Goal: Information Seeking & Learning: Learn about a topic

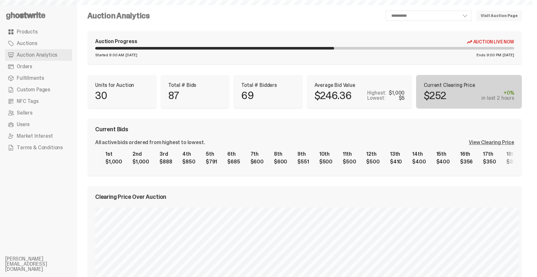
scroll to position [713, 0]
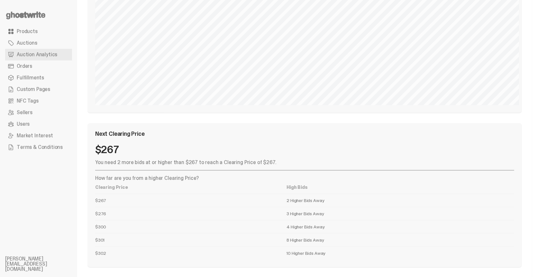
select select "**"
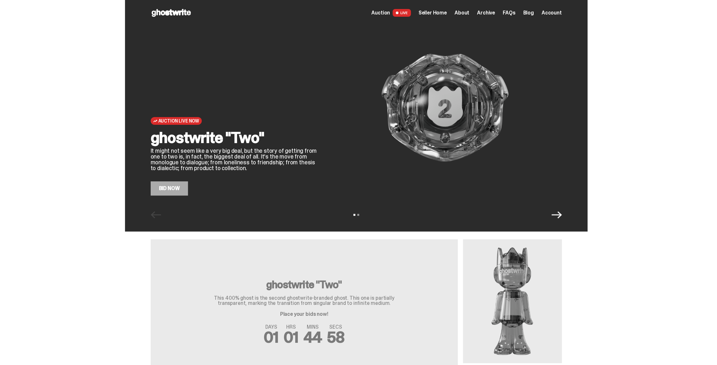
click at [558, 216] on icon "Next" at bounding box center [557, 215] width 10 height 10
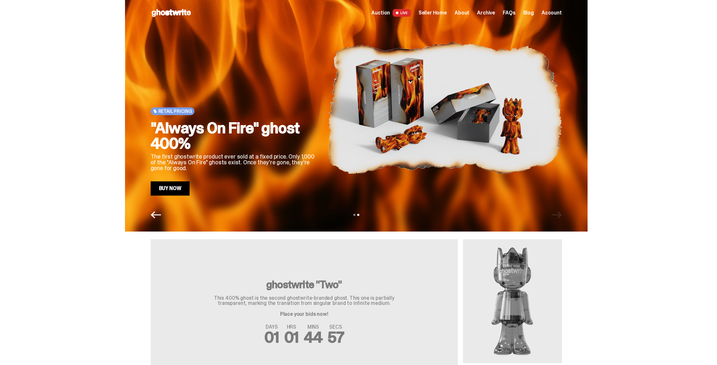
click at [559, 216] on div "View slide 1 View slide 2" at bounding box center [356, 215] width 463 height 10
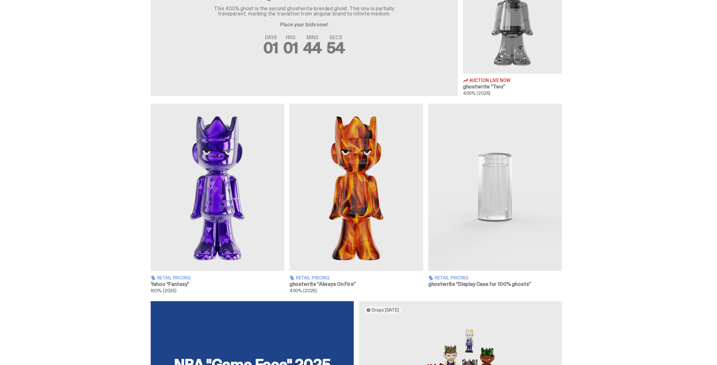
scroll to position [289, 0]
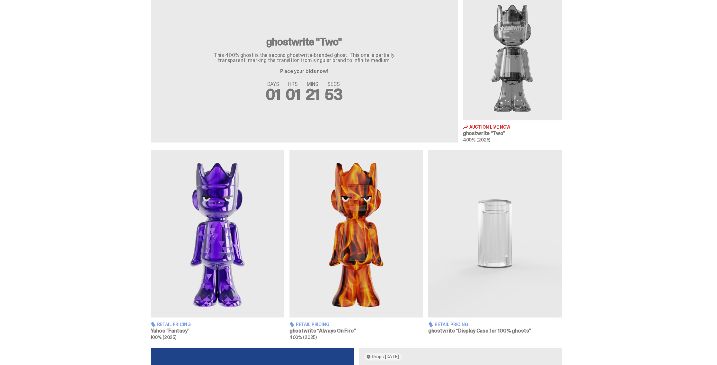
scroll to position [257, 0]
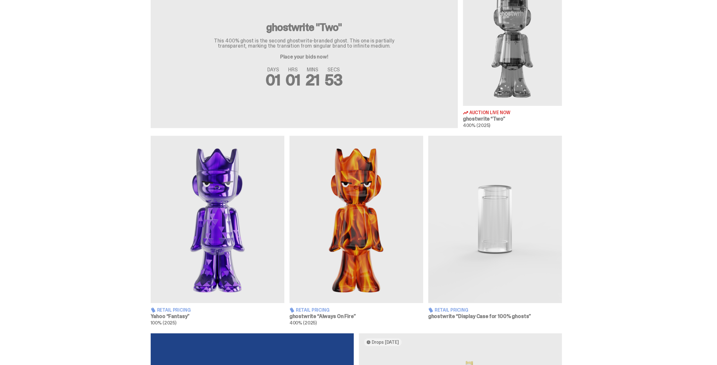
click at [204, 248] on img at bounding box center [218, 219] width 134 height 167
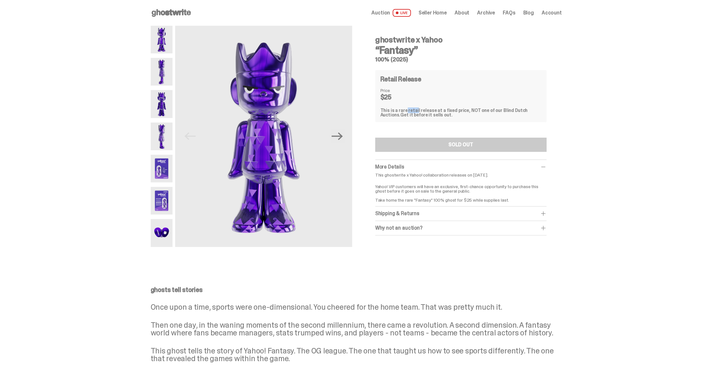
drag, startPoint x: 409, startPoint y: 110, endPoint x: 415, endPoint y: 110, distance: 6.1
click at [413, 110] on div "This is a rare retail release at a fixed price, NOT one of our Blind Dutch Auct…" at bounding box center [461, 112] width 161 height 9
click at [420, 109] on div "This is a rare retail release at a fixed price, NOT one of our Blind Dutch Auct…" at bounding box center [461, 112] width 161 height 9
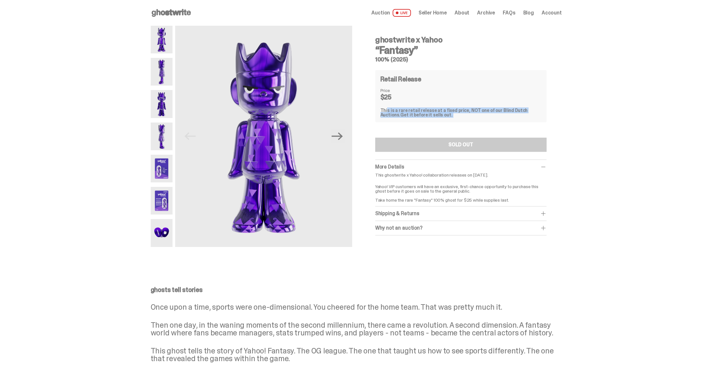
click at [402, 110] on div "This is a rare retail release at a fixed price, NOT one of our Blind Dutch Auct…" at bounding box center [461, 112] width 161 height 9
click at [419, 111] on div "This is a rare retail release at a fixed price, NOT one of our Blind Dutch Auct…" at bounding box center [461, 112] width 161 height 9
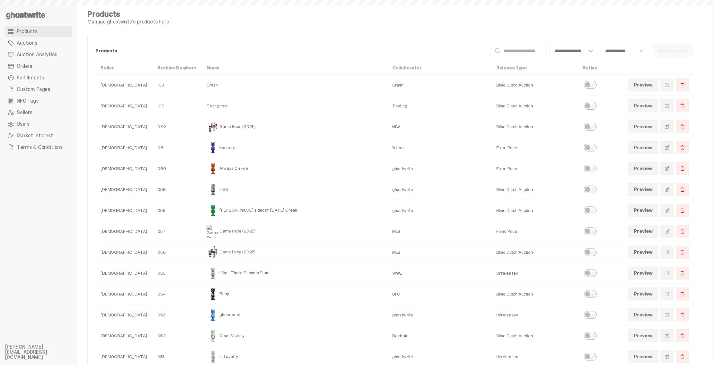
click at [38, 30] on link "Products" at bounding box center [38, 32] width 67 height 12
click at [221, 145] on td "Fantasy" at bounding box center [295, 147] width 186 height 21
click at [670, 148] on span at bounding box center [667, 147] width 5 height 5
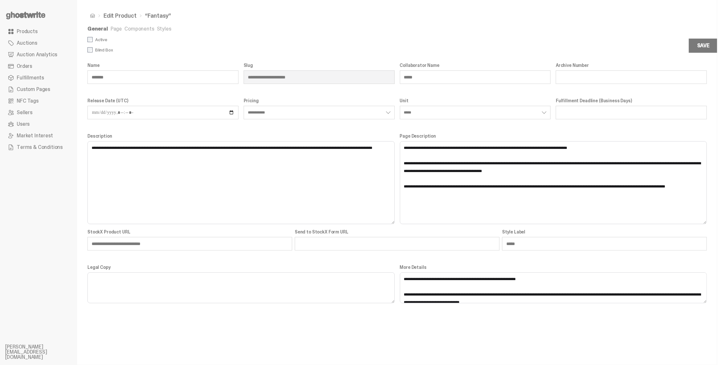
click at [163, 28] on link "Styles" at bounding box center [164, 28] width 14 height 7
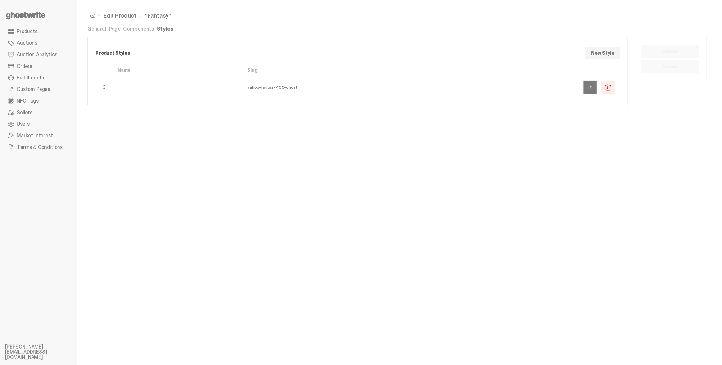
click at [590, 90] on link at bounding box center [590, 87] width 13 height 13
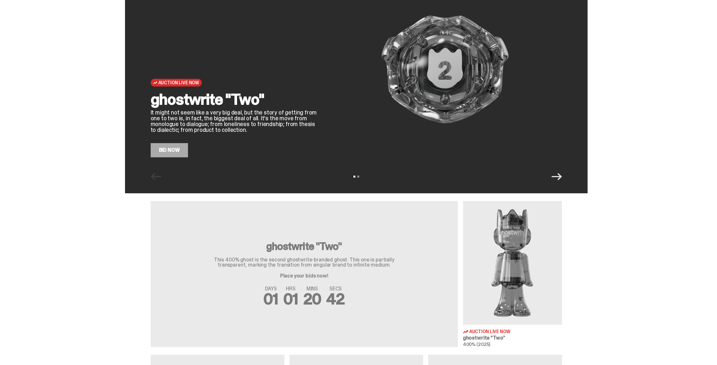
scroll to position [225, 0]
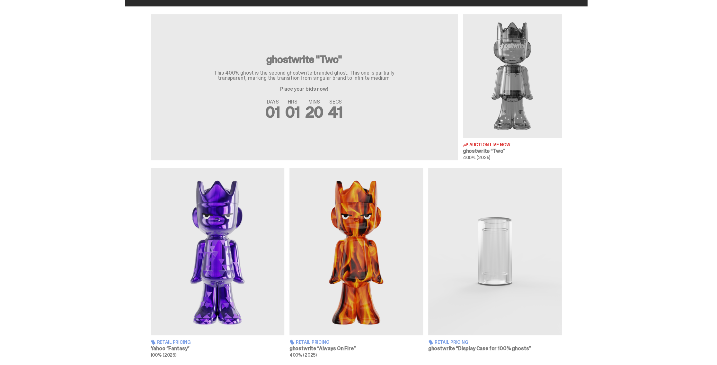
click at [204, 278] on img at bounding box center [218, 251] width 134 height 167
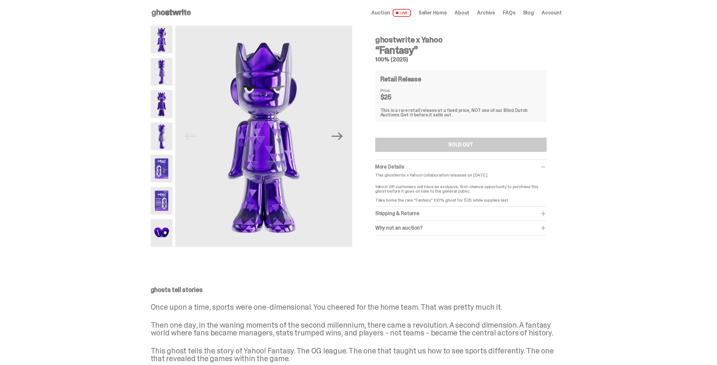
scroll to position [289, 0]
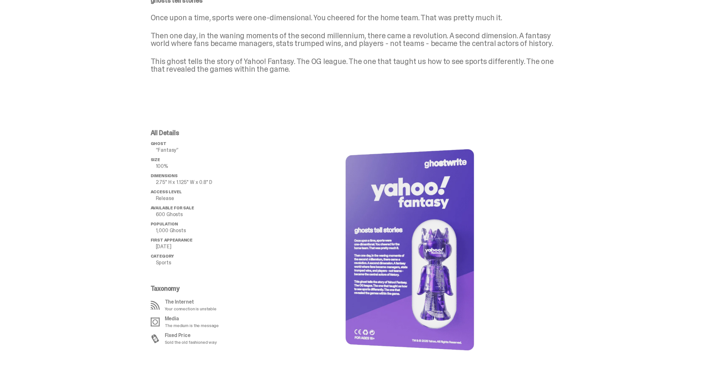
click at [171, 216] on p "600 Ghosts" at bounding box center [205, 214] width 98 height 5
click at [172, 216] on p "600 Ghosts" at bounding box center [205, 214] width 98 height 5
click at [173, 216] on p "600 Ghosts" at bounding box center [205, 214] width 98 height 5
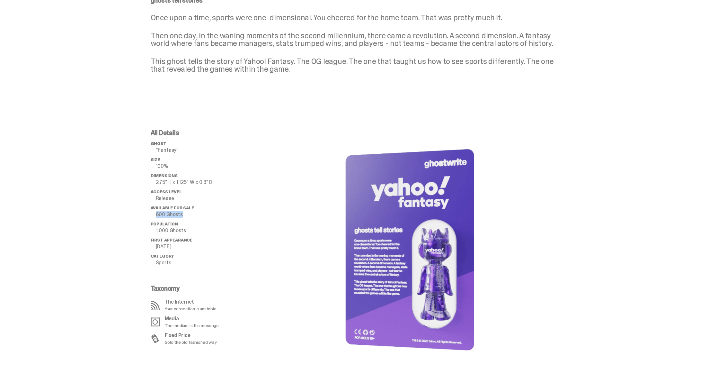
click at [173, 216] on p "600 Ghosts" at bounding box center [205, 214] width 98 height 5
click at [171, 216] on p "600 Ghosts" at bounding box center [205, 214] width 98 height 5
click at [170, 216] on p "600 Ghosts" at bounding box center [205, 214] width 98 height 5
click at [165, 216] on p "600 Ghosts" at bounding box center [205, 214] width 98 height 5
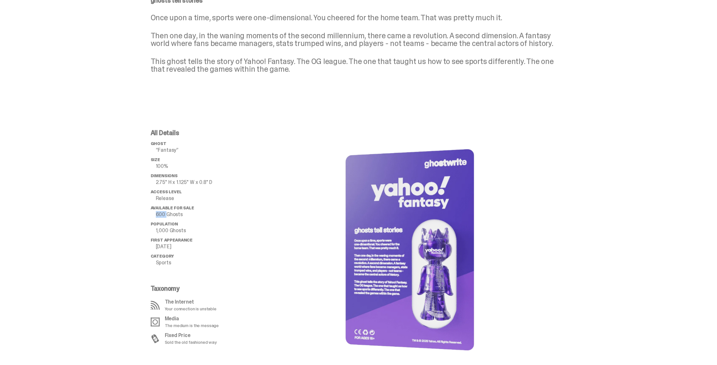
click at [165, 216] on p "600 Ghosts" at bounding box center [205, 214] width 98 height 5
click at [171, 215] on p "600 Ghosts" at bounding box center [205, 214] width 98 height 5
click at [171, 214] on p "600 Ghosts" at bounding box center [205, 214] width 98 height 5
drag, startPoint x: 171, startPoint y: 214, endPoint x: 480, endPoint y: 234, distance: 309.5
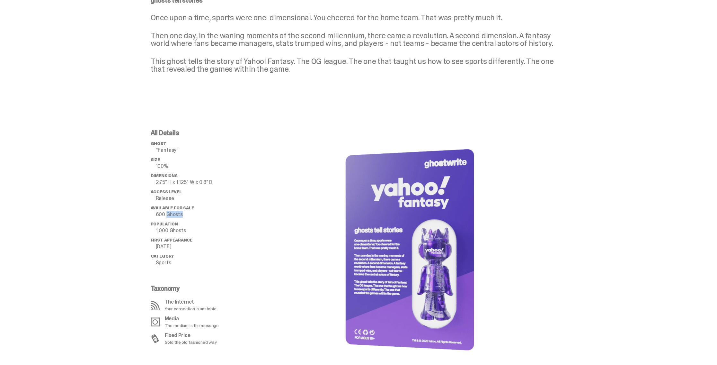
click at [172, 214] on p "600 Ghosts" at bounding box center [205, 214] width 98 height 5
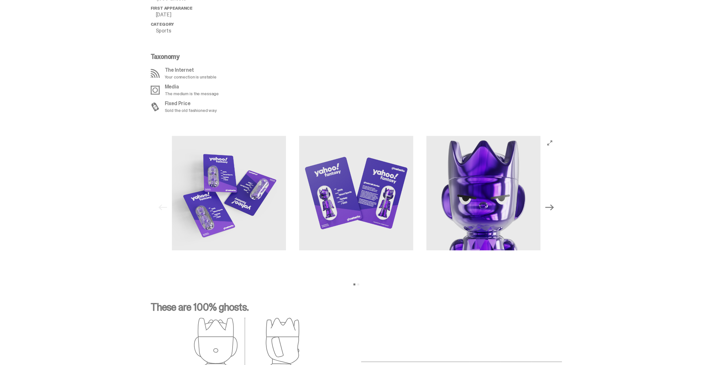
scroll to position [546, 0]
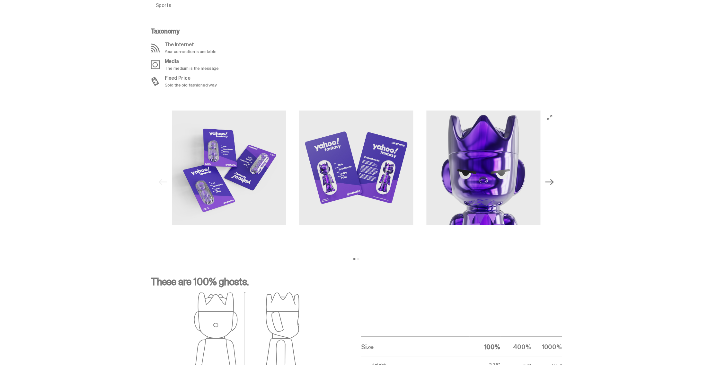
click at [554, 181] on icon "Next" at bounding box center [549, 182] width 8 height 6
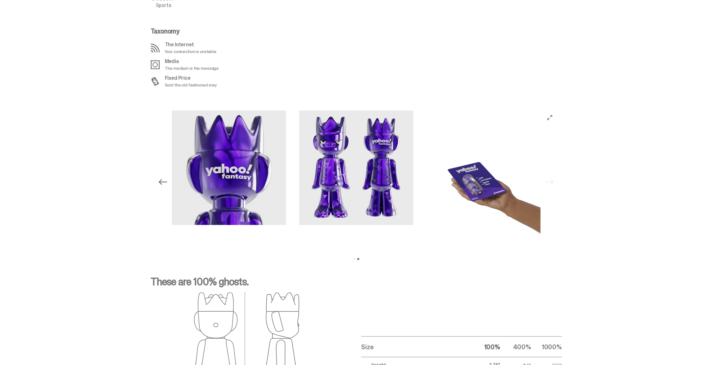
click at [554, 181] on div "Previous Next View slide 1 View slide 2" at bounding box center [356, 181] width 401 height 143
click at [165, 180] on icon "Previous" at bounding box center [162, 181] width 8 height 8
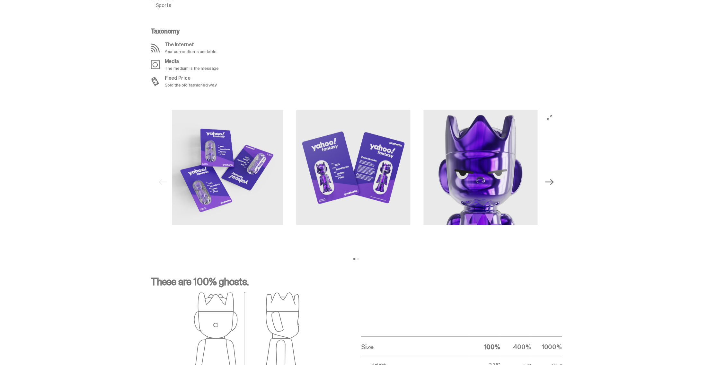
click at [165, 180] on div "Previous Next View slide 1 View slide 2" at bounding box center [356, 181] width 401 height 143
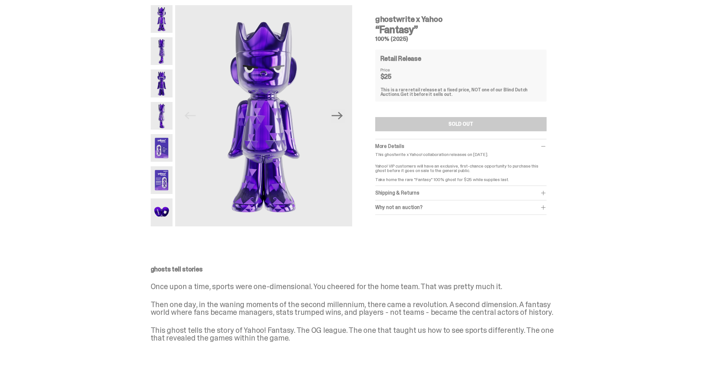
scroll to position [0, 0]
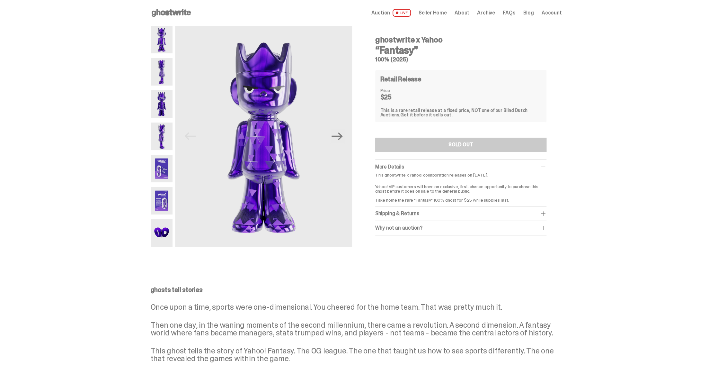
click at [438, 110] on div "This is a rare retail release at a fixed price, NOT one of our Blind Dutch Auct…" at bounding box center [461, 112] width 161 height 9
click at [456, 112] on div "This is a rare retail release at a fixed price, NOT one of our Blind Dutch Auct…" at bounding box center [461, 112] width 161 height 9
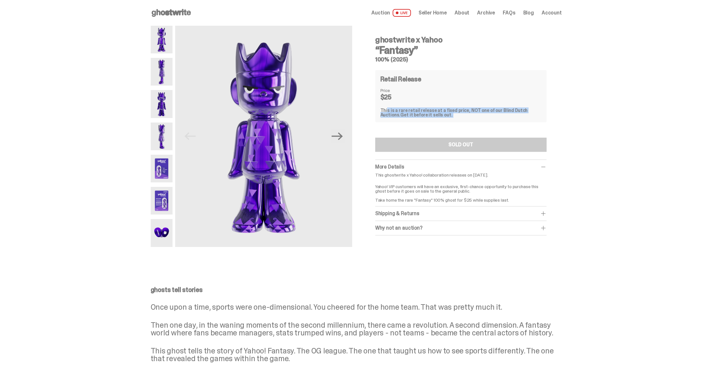
click at [456, 112] on div "This is a rare retail release at a fixed price, NOT one of our Blind Dutch Auct…" at bounding box center [461, 112] width 161 height 9
click at [476, 112] on div "This is a rare retail release at a fixed price, NOT one of our Blind Dutch Auct…" at bounding box center [461, 112] width 161 height 9
click at [475, 112] on div "This is a rare retail release at a fixed price, NOT one of our Blind Dutch Auct…" at bounding box center [461, 112] width 161 height 9
click at [341, 137] on icon "Next" at bounding box center [337, 135] width 11 height 11
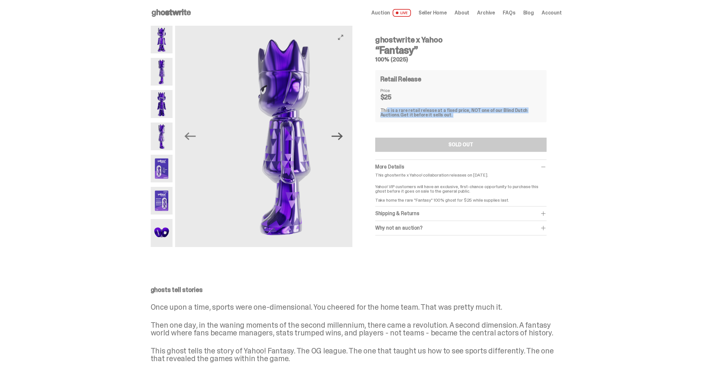
click at [341, 137] on icon "Next" at bounding box center [337, 135] width 11 height 11
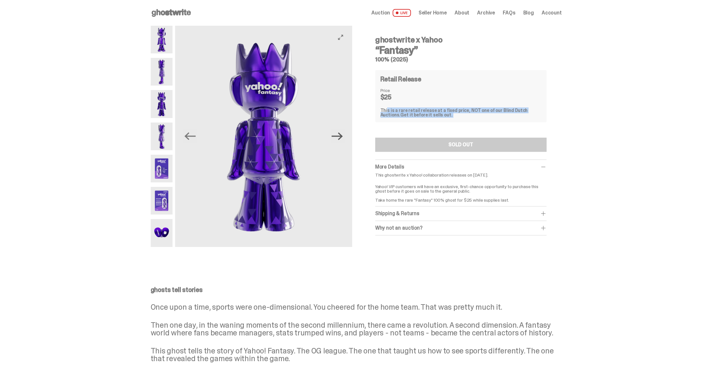
click at [341, 137] on icon "Next" at bounding box center [337, 135] width 11 height 11
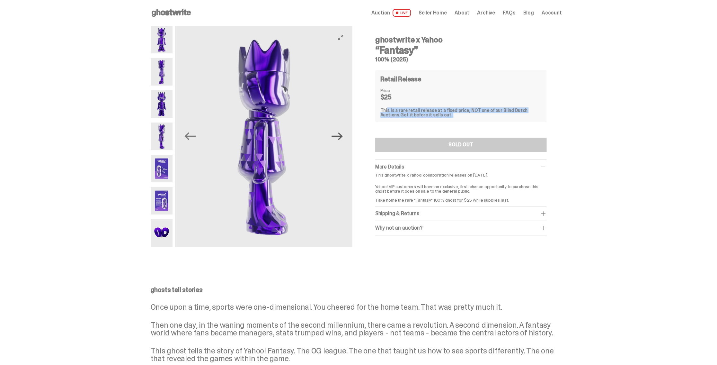
click at [341, 137] on icon "Next" at bounding box center [337, 135] width 11 height 11
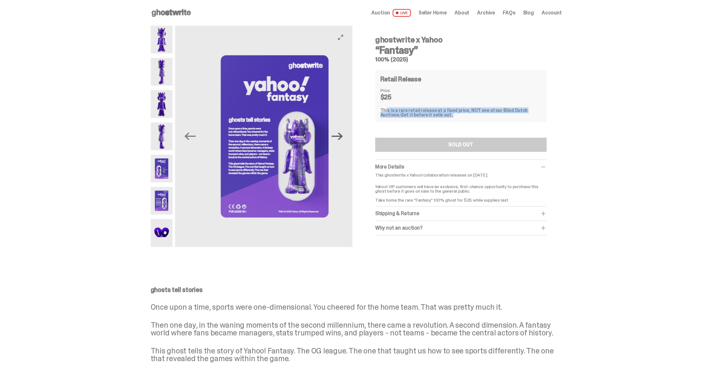
click at [341, 137] on icon "Next" at bounding box center [337, 135] width 11 height 11
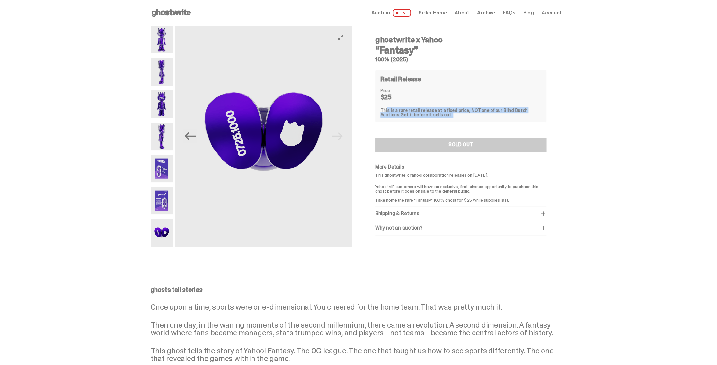
click at [341, 137] on img at bounding box center [263, 136] width 177 height 221
click at [193, 135] on icon "Previous" at bounding box center [189, 135] width 11 height 11
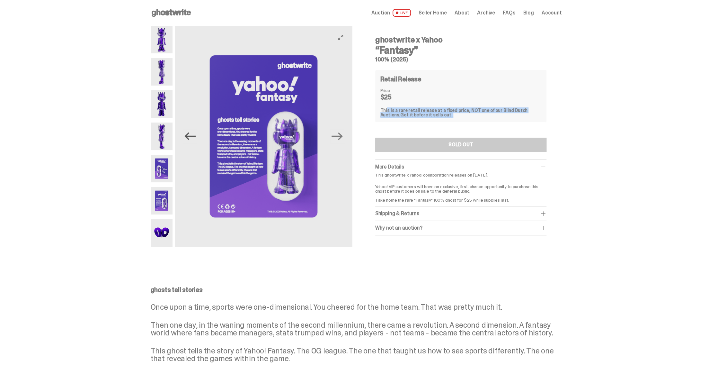
click at [193, 135] on icon "Previous" at bounding box center [189, 135] width 11 height 11
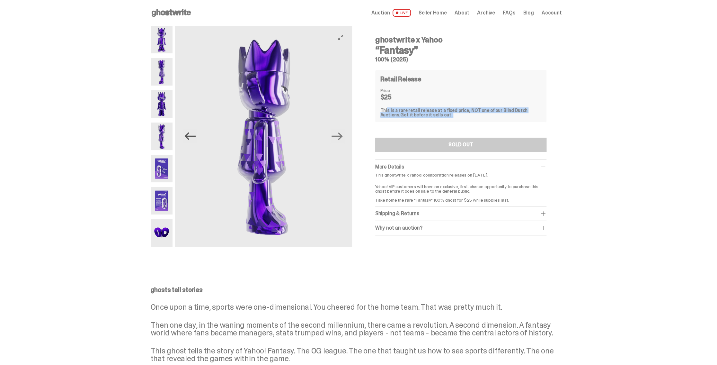
click at [193, 134] on icon "Previous" at bounding box center [189, 135] width 11 height 11
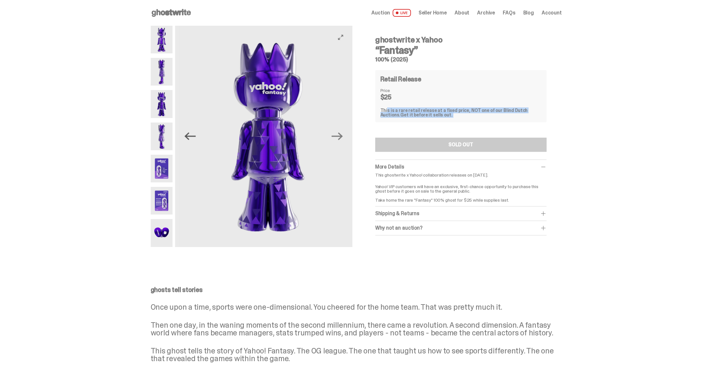
click at [193, 134] on icon "Previous" at bounding box center [189, 135] width 11 height 11
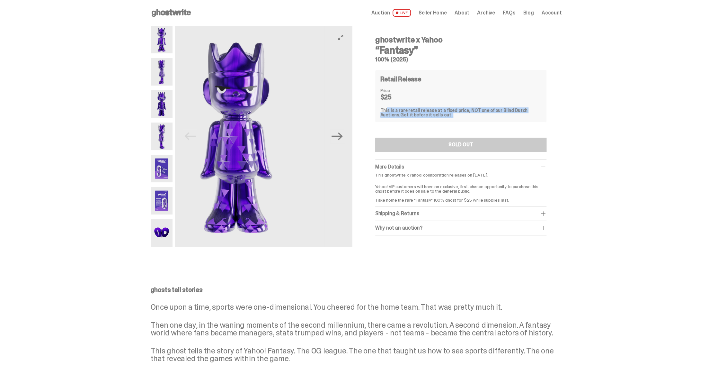
click at [193, 134] on img at bounding box center [236, 136] width 177 height 221
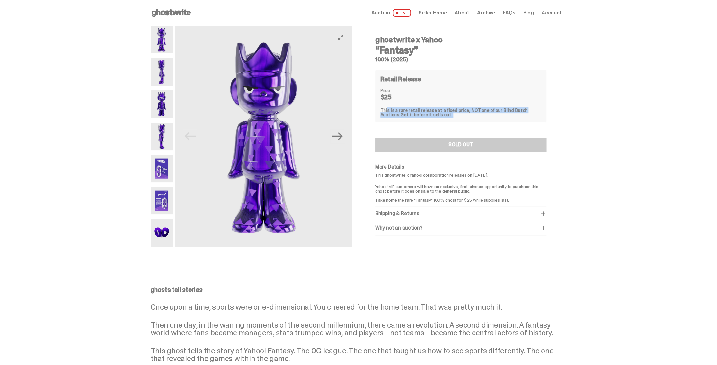
click at [193, 134] on img at bounding box center [263, 136] width 177 height 221
click at [345, 141] on button "Next" at bounding box center [337, 136] width 14 height 14
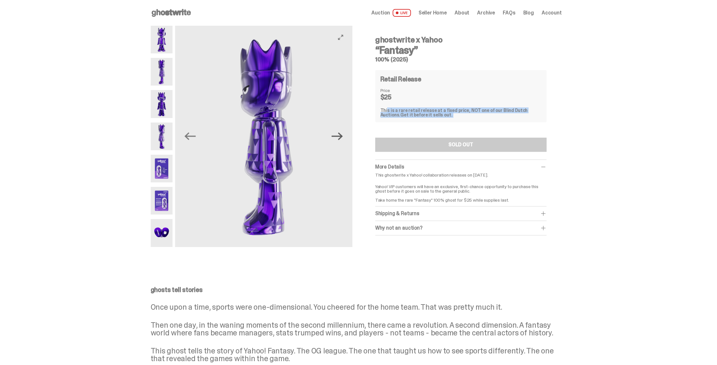
click at [343, 139] on icon "Next" at bounding box center [337, 135] width 11 height 11
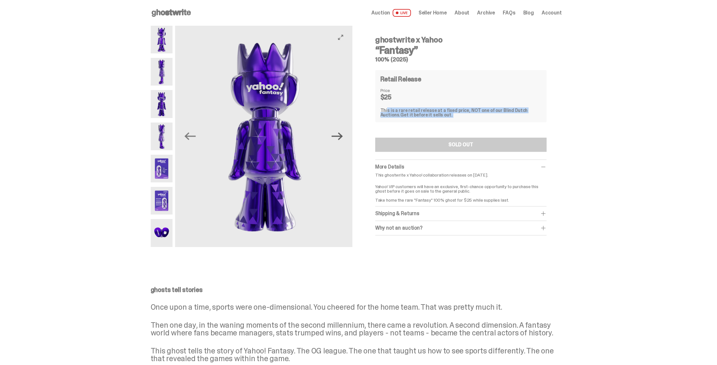
click at [343, 139] on icon "Next" at bounding box center [337, 135] width 11 height 11
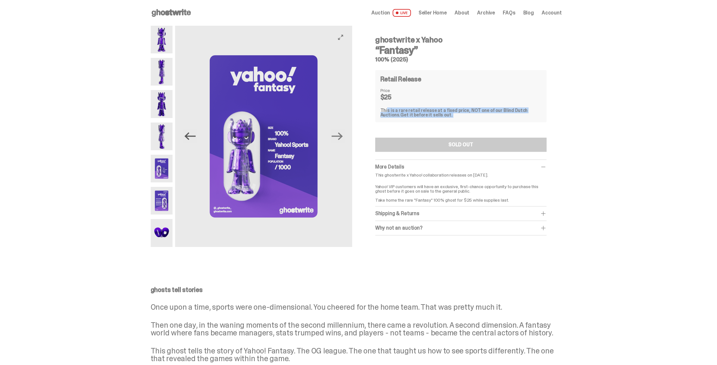
click at [193, 137] on icon "Previous" at bounding box center [189, 135] width 11 height 11
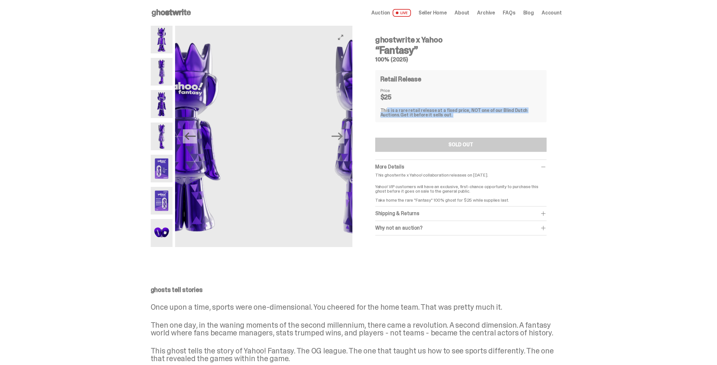
click at [192, 137] on icon "Previous" at bounding box center [189, 135] width 11 height 11
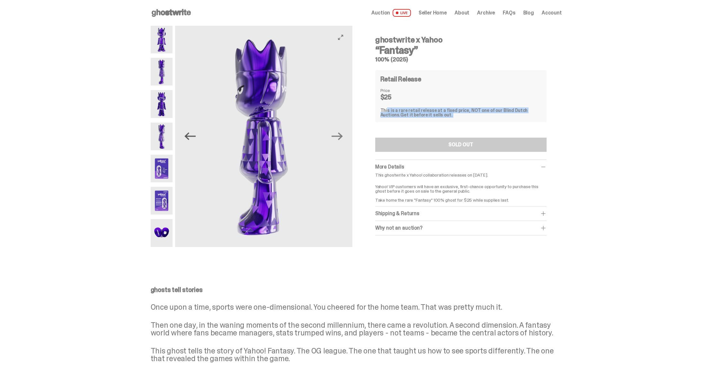
click at [192, 137] on icon "Previous" at bounding box center [189, 135] width 11 height 11
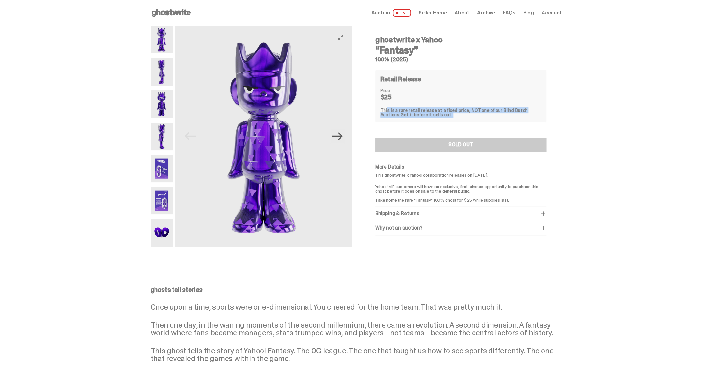
click at [340, 135] on icon "Next" at bounding box center [337, 135] width 11 height 11
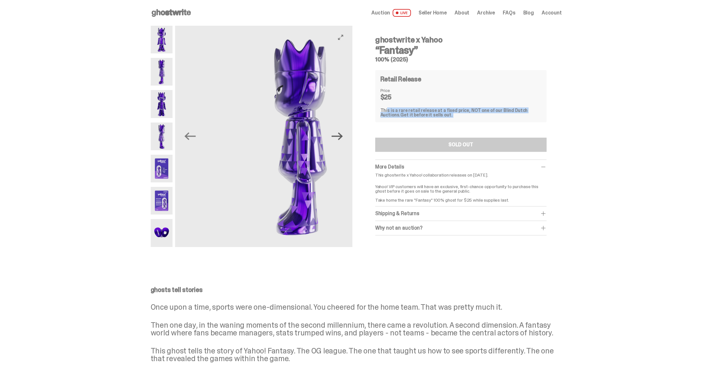
click at [340, 135] on icon "Next" at bounding box center [337, 135] width 11 height 11
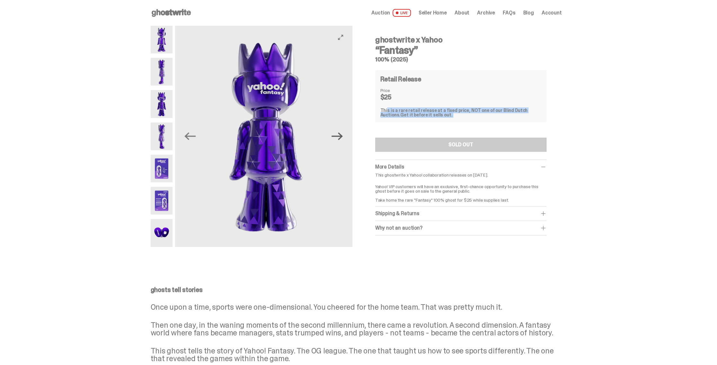
click at [340, 135] on icon "Next" at bounding box center [337, 135] width 11 height 11
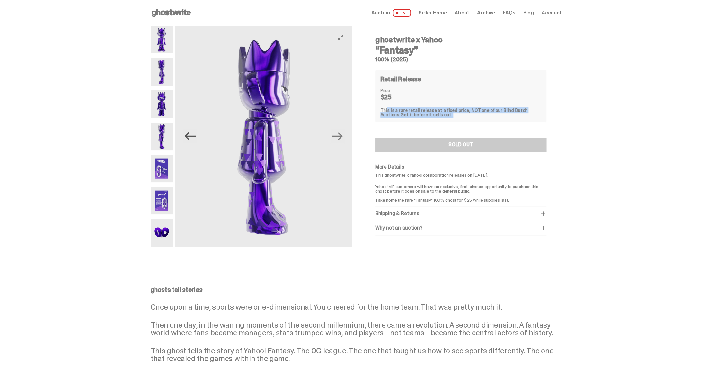
click at [194, 138] on icon "Previous" at bounding box center [189, 135] width 11 height 11
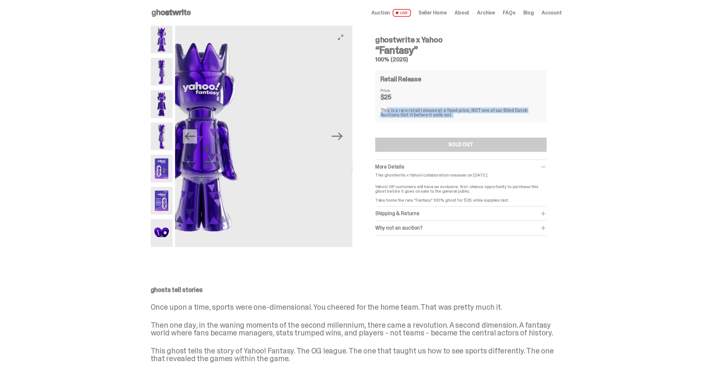
click at [194, 138] on icon "Previous" at bounding box center [189, 135] width 11 height 11
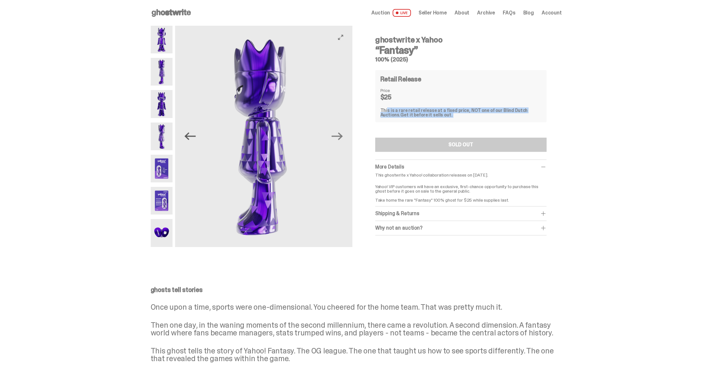
click at [193, 138] on icon "Previous" at bounding box center [189, 135] width 11 height 11
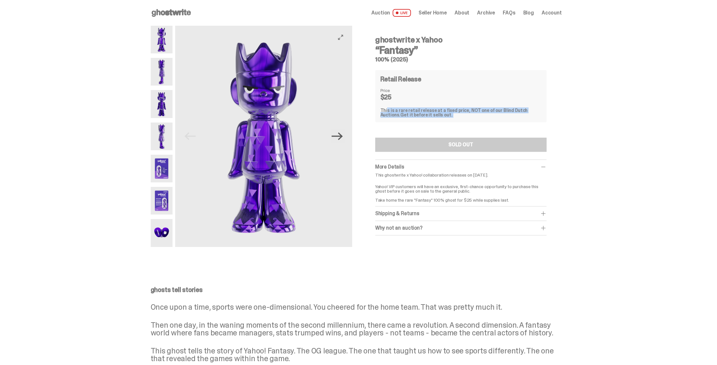
click at [343, 136] on icon "Next" at bounding box center [337, 136] width 11 height 8
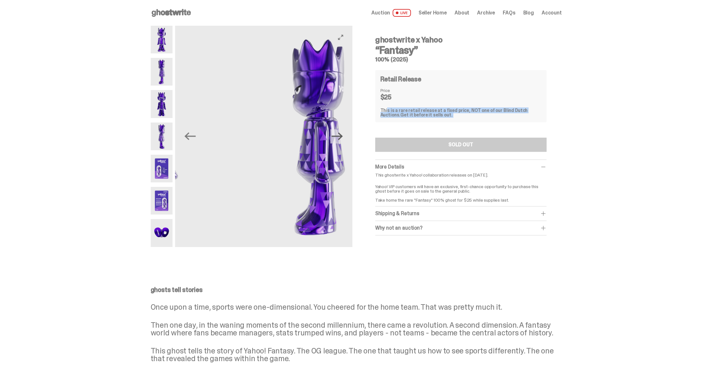
click at [343, 136] on icon "Next" at bounding box center [337, 136] width 11 height 8
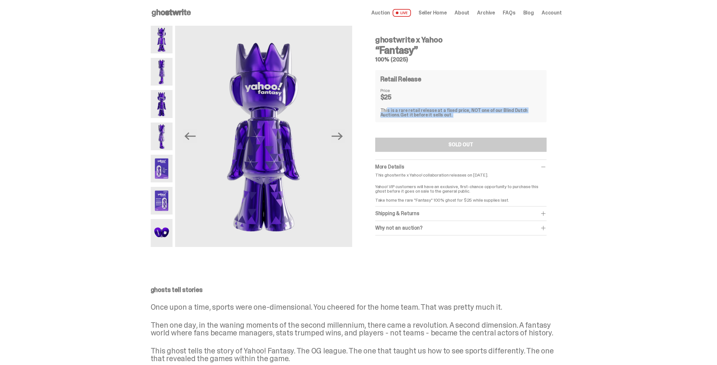
click at [183, 15] on icon at bounding box center [171, 13] width 41 height 10
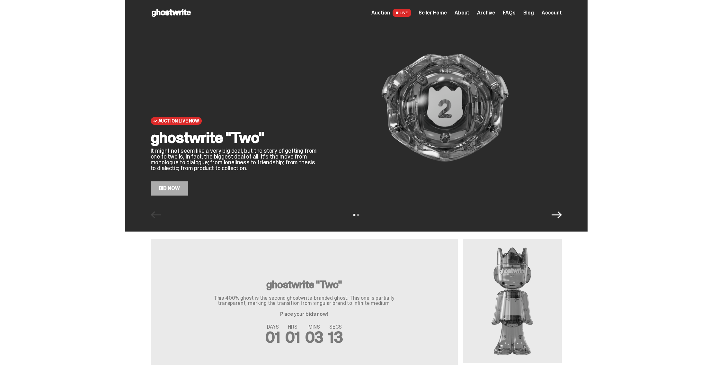
click at [558, 213] on icon "Next" at bounding box center [557, 215] width 10 height 10
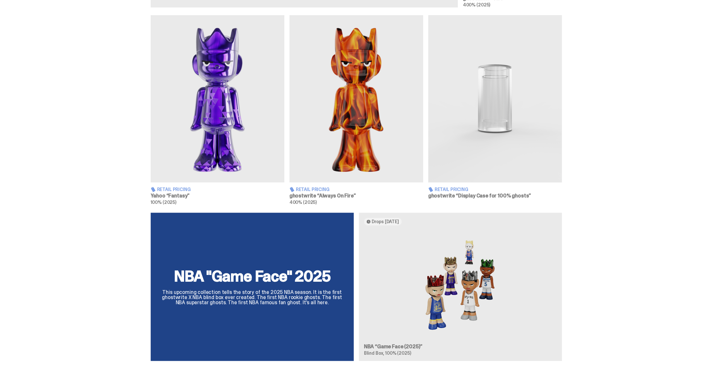
scroll to position [386, 0]
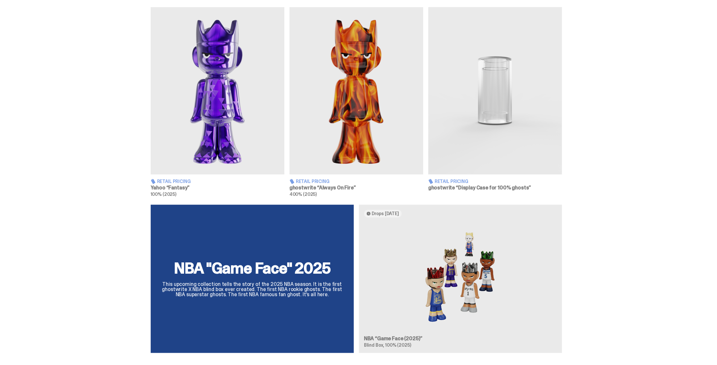
click at [502, 106] on img at bounding box center [495, 90] width 134 height 167
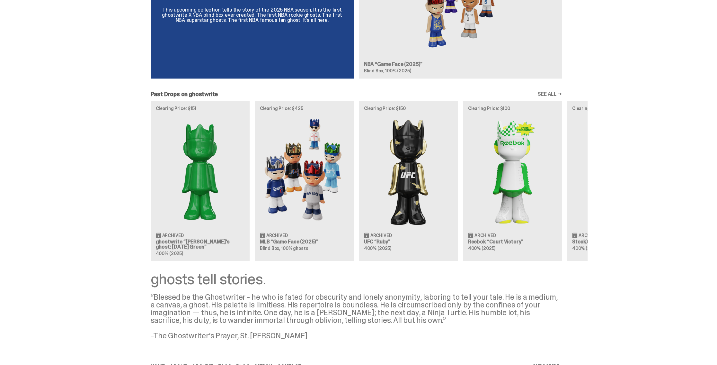
scroll to position [688, 0]
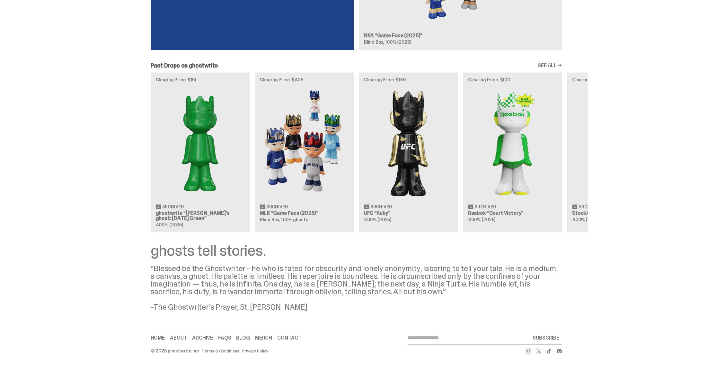
click at [224, 154] on div "Clearing Price: $151 Archived ghostwrite “Schrödinger's ghost: Sunday Green” 40…" at bounding box center [356, 151] width 463 height 159
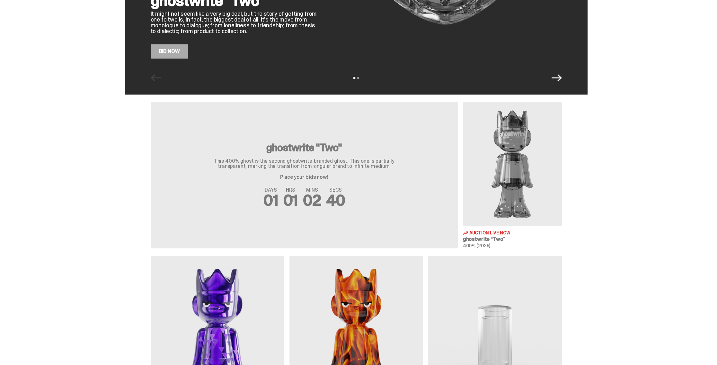
scroll to position [110, 0]
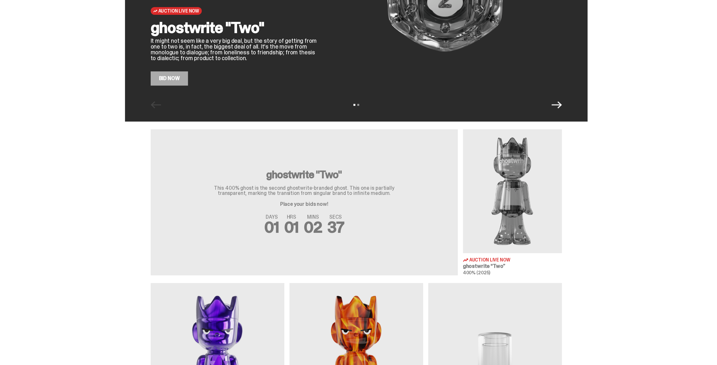
click at [539, 180] on img at bounding box center [512, 191] width 99 height 124
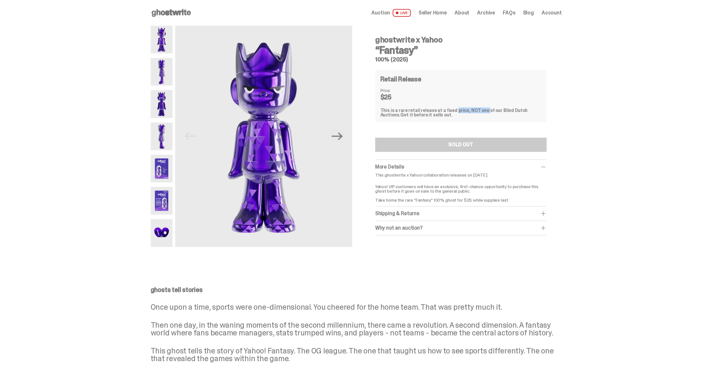
drag, startPoint x: 463, startPoint y: 112, endPoint x: 481, endPoint y: 112, distance: 17.4
click at [480, 112] on div "This is a rare retail release at a fixed price, NOT one of our Blind Dutch Auct…" at bounding box center [461, 112] width 161 height 9
click at [481, 112] on div "This is a rare retail release at a fixed price, NOT one of our Blind Dutch Auct…" at bounding box center [461, 112] width 161 height 9
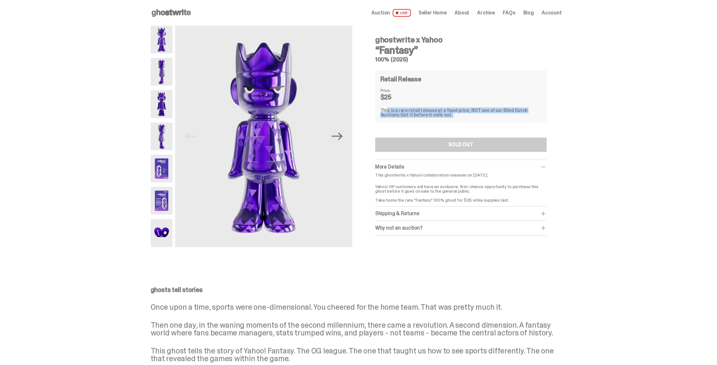
click at [496, 110] on div "This is a rare retail release at a fixed price, NOT one of our Blind Dutch Auct…" at bounding box center [461, 112] width 161 height 9
click at [472, 108] on div "This is a rare retail release at a fixed price, NOT one of our Blind Dutch Auct…" at bounding box center [461, 112] width 161 height 9
click at [439, 175] on p "This ghostwrite x Yahoo! collaboration releases on September 1, 2025." at bounding box center [460, 175] width 171 height 4
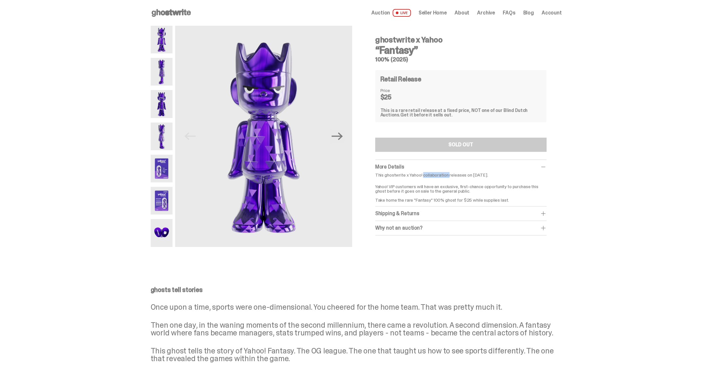
click at [439, 175] on p "This ghostwrite x Yahoo! collaboration releases on September 1, 2025." at bounding box center [460, 175] width 171 height 4
click at [460, 175] on p "This ghostwrite x Yahoo! collaboration releases on September 1, 2025." at bounding box center [460, 175] width 171 height 4
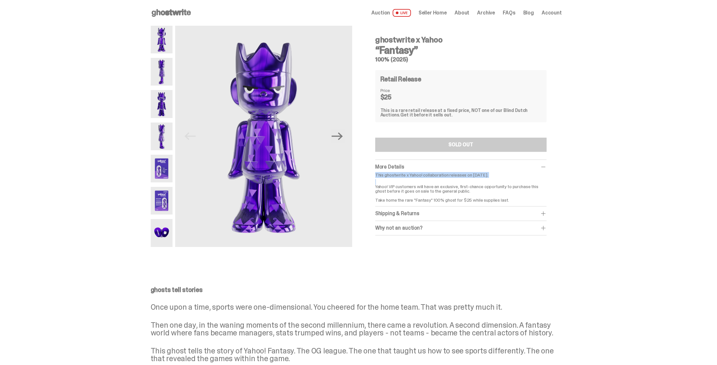
click at [468, 175] on p "This ghostwrite x Yahoo! collaboration releases on September 1, 2025." at bounding box center [460, 175] width 171 height 4
click at [453, 186] on p "Yahoo! VIP customers will have an exclusive, first-chance opportunity to purcha…" at bounding box center [460, 191] width 171 height 22
click at [341, 135] on icon "Next" at bounding box center [337, 135] width 11 height 11
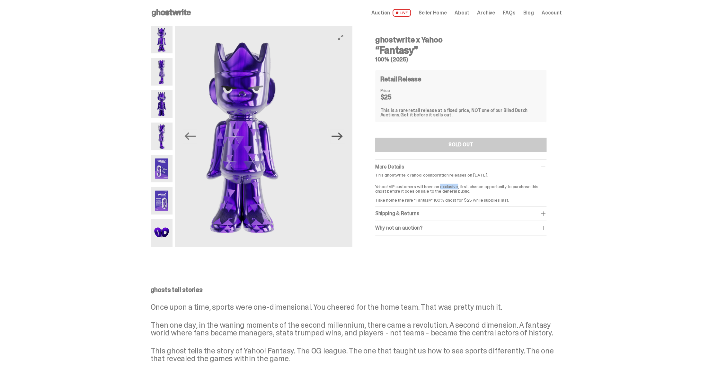
click at [341, 135] on icon "Next" at bounding box center [337, 135] width 11 height 11
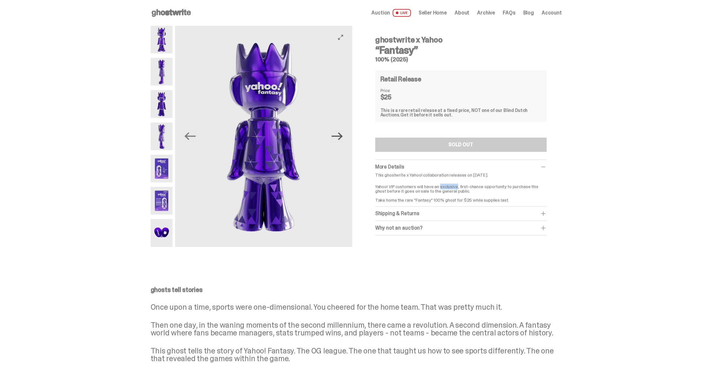
click at [341, 135] on icon "Next" at bounding box center [337, 135] width 11 height 11
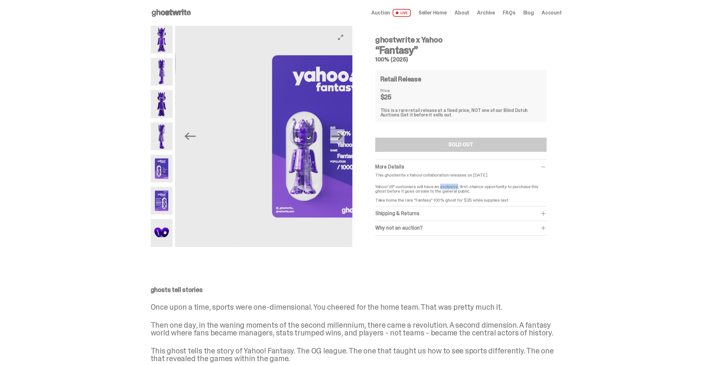
click at [341, 135] on icon "Next" at bounding box center [337, 135] width 11 height 11
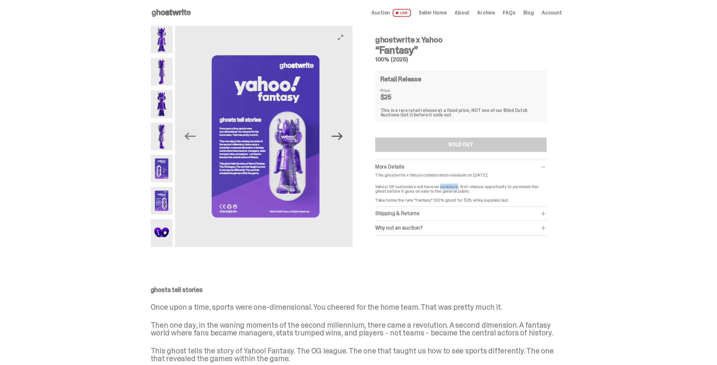
click at [341, 135] on icon "Next" at bounding box center [337, 135] width 11 height 11
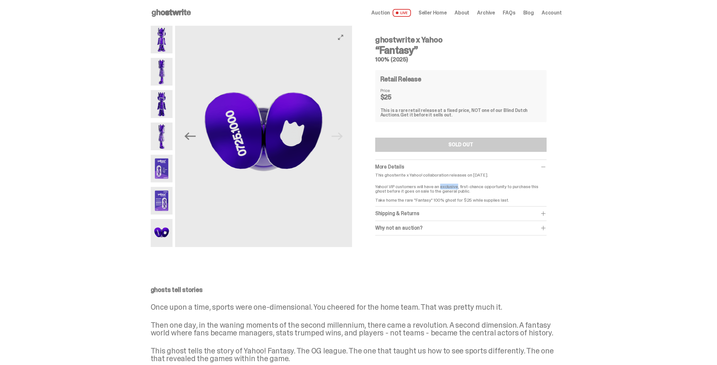
click at [341, 135] on img at bounding box center [263, 136] width 177 height 221
click at [196, 134] on icon "Previous" at bounding box center [189, 135] width 11 height 11
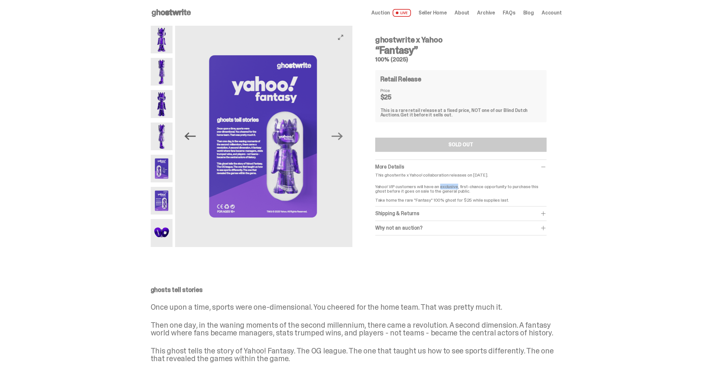
click at [194, 135] on icon "Previous" at bounding box center [189, 135] width 11 height 11
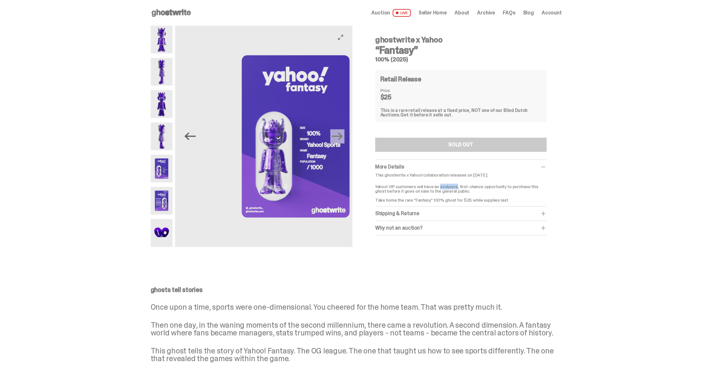
click at [194, 135] on icon "Previous" at bounding box center [189, 135] width 11 height 11
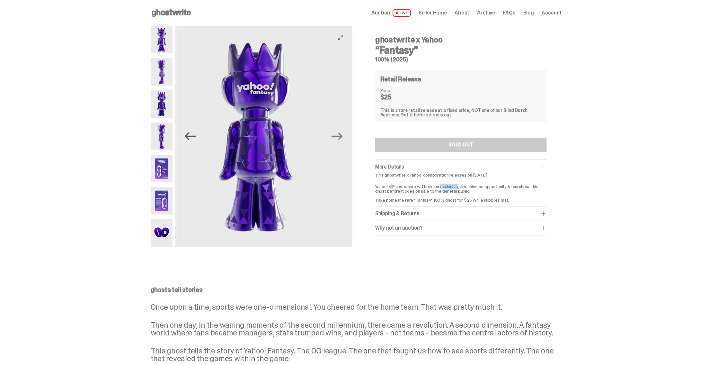
click at [194, 135] on icon "Previous" at bounding box center [189, 135] width 11 height 11
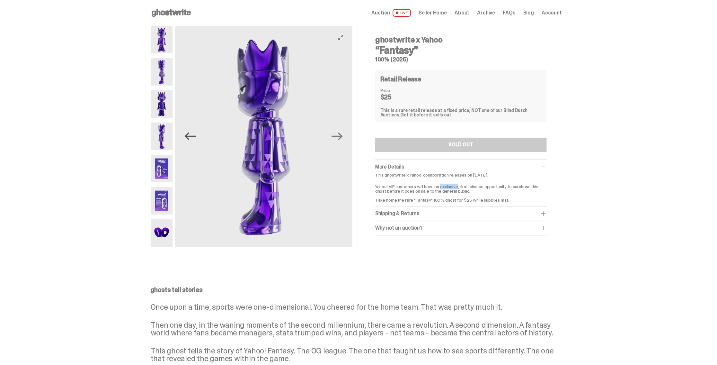
click at [194, 135] on icon "Previous" at bounding box center [189, 135] width 11 height 11
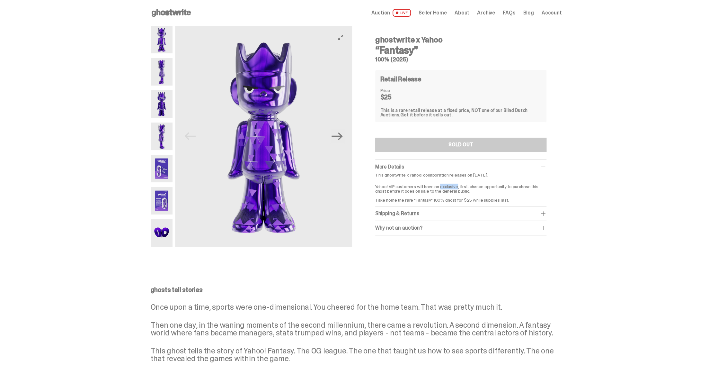
click at [194, 135] on img at bounding box center [263, 136] width 177 height 221
click at [337, 138] on icon "Next" at bounding box center [337, 135] width 11 height 11
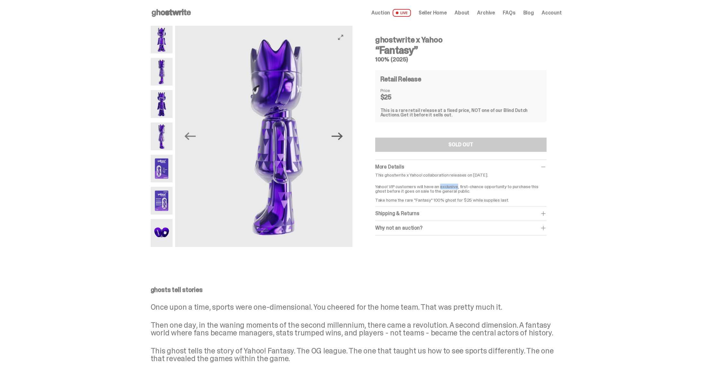
click at [337, 138] on icon "Next" at bounding box center [337, 135] width 11 height 11
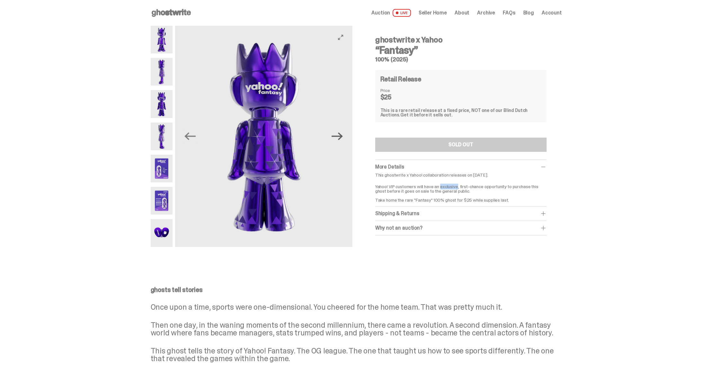
click at [337, 138] on icon "Next" at bounding box center [337, 135] width 11 height 11
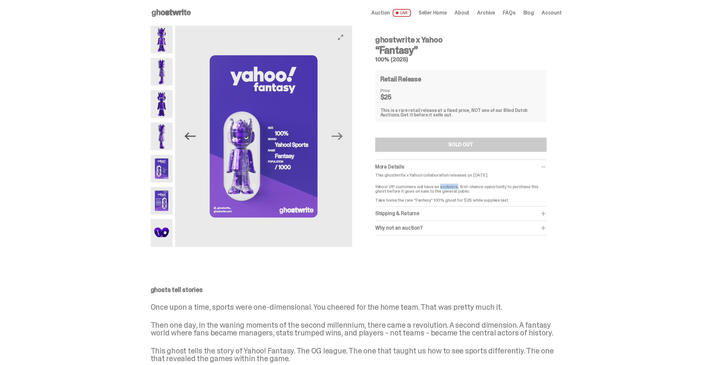
click at [195, 138] on icon "Previous" at bounding box center [189, 135] width 11 height 11
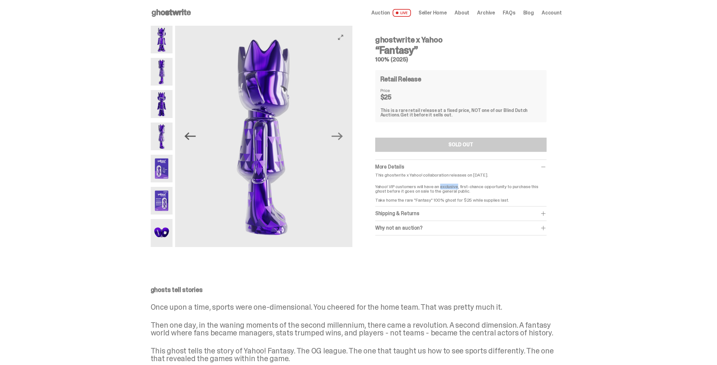
click at [195, 138] on icon "Previous" at bounding box center [189, 135] width 11 height 11
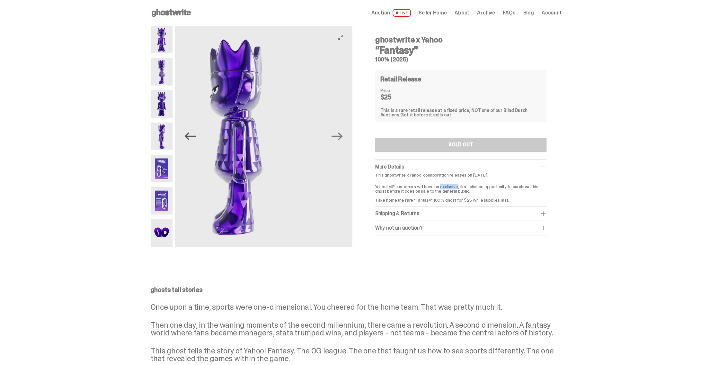
click at [195, 138] on icon "Previous" at bounding box center [189, 135] width 11 height 11
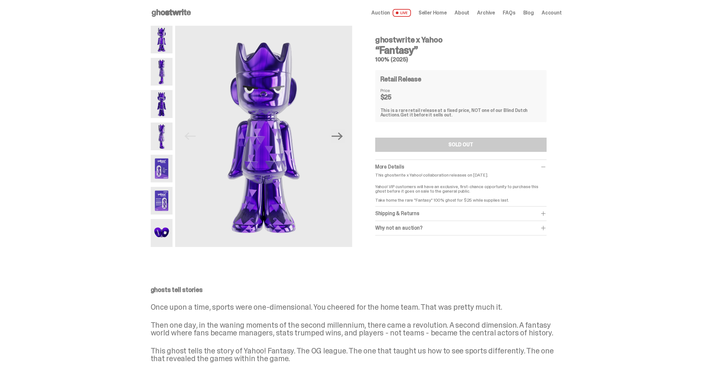
click at [447, 178] on div "This ghostwrite x Yahoo! collaboration releases on September 1, 2025. Yahoo! VI…" at bounding box center [460, 188] width 171 height 30
click at [448, 173] on p "This ghostwrite x Yahoo! collaboration releases on September 1, 2025." at bounding box center [460, 175] width 171 height 4
click at [451, 173] on p "This ghostwrite x Yahoo! collaboration releases on September 1, 2025." at bounding box center [460, 175] width 171 height 4
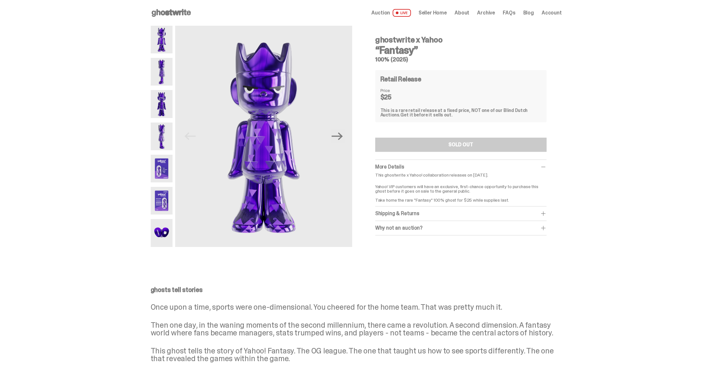
click at [436, 188] on p "Yahoo! VIP customers will have an exclusive, first-chance opportunity to purcha…" at bounding box center [460, 191] width 171 height 22
drag, startPoint x: 435, startPoint y: 182, endPoint x: 421, endPoint y: 146, distance: 38.0
click at [435, 181] on p "Yahoo! VIP customers will have an exclusive, first-chance opportunity to purcha…" at bounding box center [460, 191] width 171 height 22
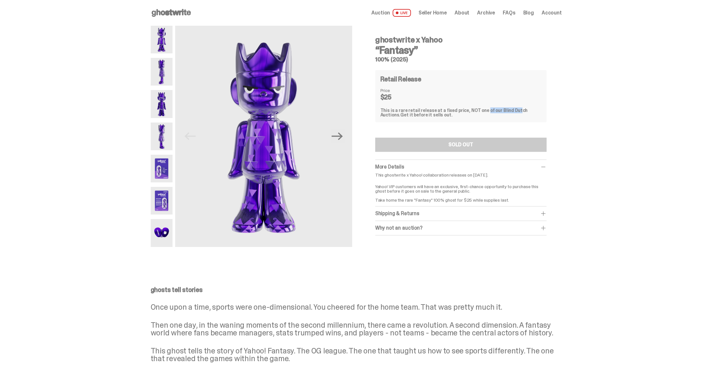
drag, startPoint x: 487, startPoint y: 110, endPoint x: 509, endPoint y: 110, distance: 22.2
click at [509, 110] on div "This is a rare retail release at a fixed price, NOT one of our Blind Dutch Auct…" at bounding box center [461, 112] width 161 height 9
click at [512, 110] on div "This is a rare retail release at a fixed price, NOT one of our Blind Dutch Auct…" at bounding box center [461, 112] width 161 height 9
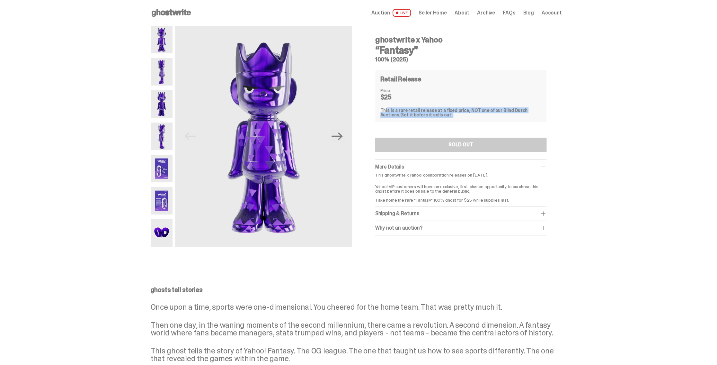
click at [521, 110] on div "This is a rare retail release at a fixed price, NOT one of our Blind Dutch Auct…" at bounding box center [461, 112] width 161 height 9
click at [413, 108] on div "This is a rare retail release at a fixed price, NOT one of our Blind Dutch Auct…" at bounding box center [461, 112] width 161 height 9
click at [445, 111] on div "This is a rare retail release at a fixed price, NOT one of our Blind Dutch Auct…" at bounding box center [461, 112] width 161 height 9
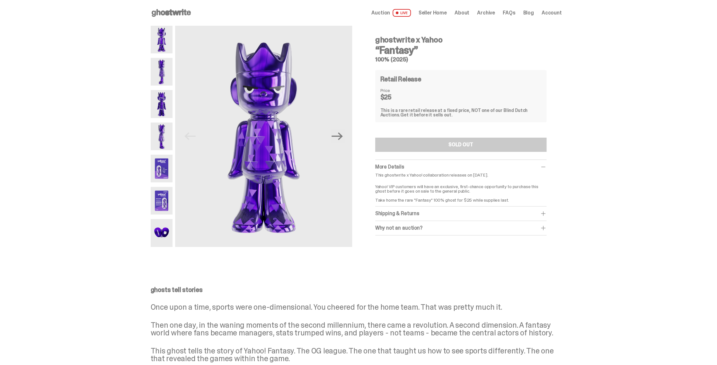
click at [171, 10] on icon at bounding box center [171, 13] width 41 height 10
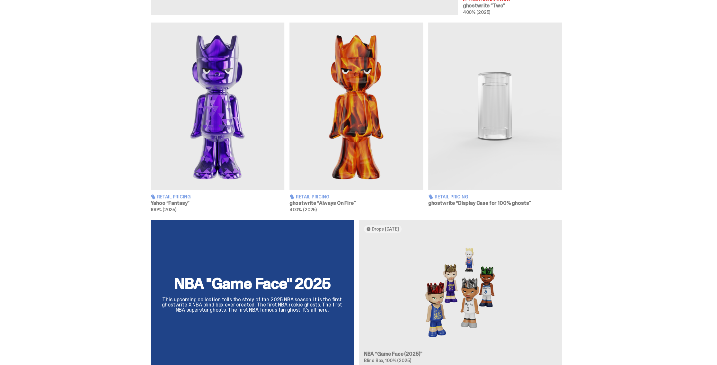
scroll to position [386, 0]
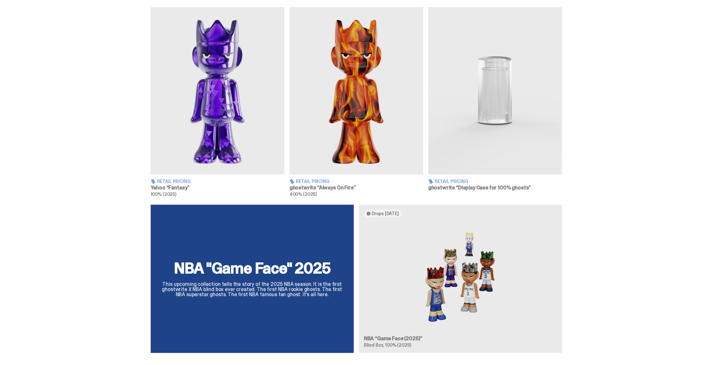
click at [321, 117] on img at bounding box center [357, 90] width 134 height 167
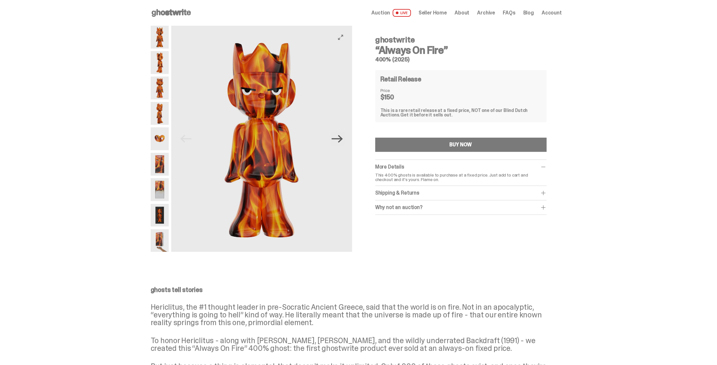
click at [343, 142] on icon "Next" at bounding box center [337, 138] width 11 height 11
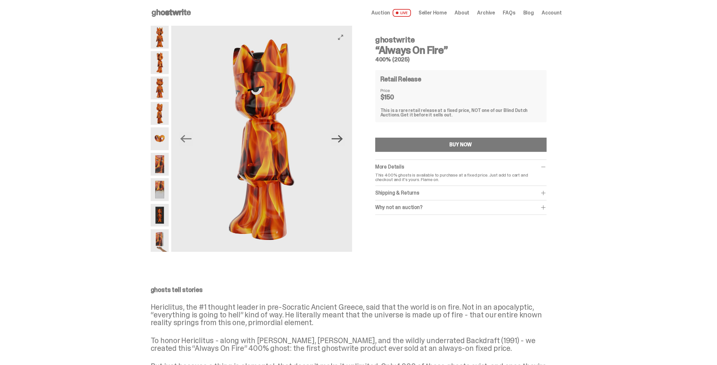
click at [340, 138] on icon "Next" at bounding box center [337, 138] width 11 height 11
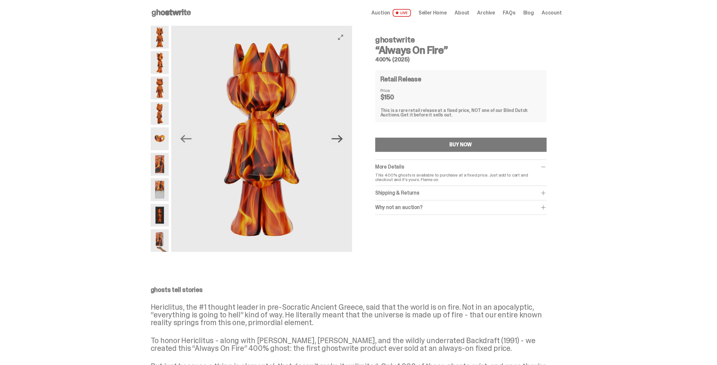
click at [340, 138] on icon "Next" at bounding box center [337, 138] width 11 height 11
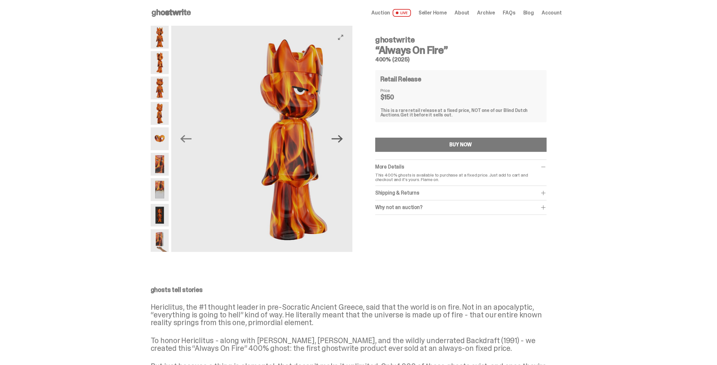
click at [340, 139] on icon "Next" at bounding box center [337, 139] width 11 height 8
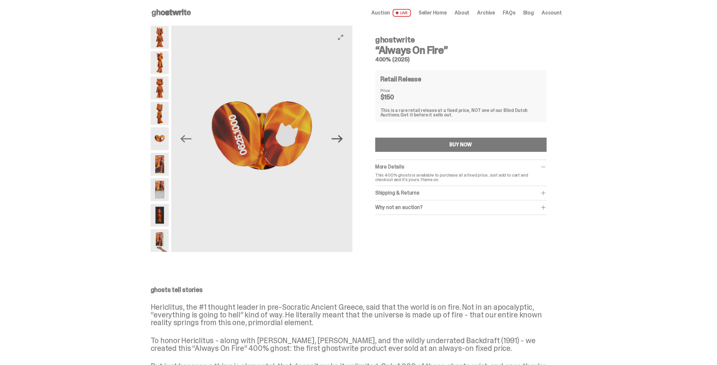
click at [340, 139] on icon "Next" at bounding box center [337, 139] width 11 height 8
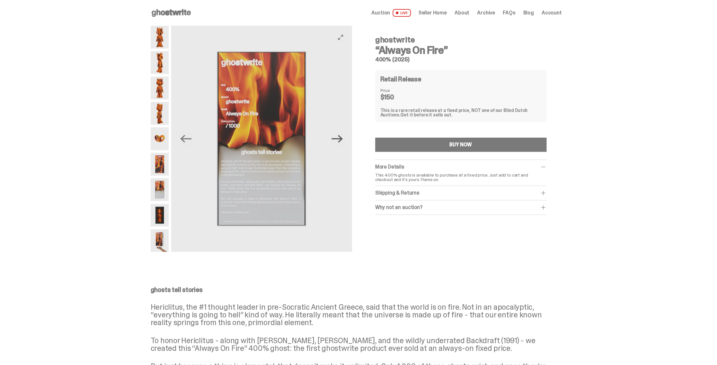
click at [340, 139] on icon "Next" at bounding box center [337, 138] width 11 height 11
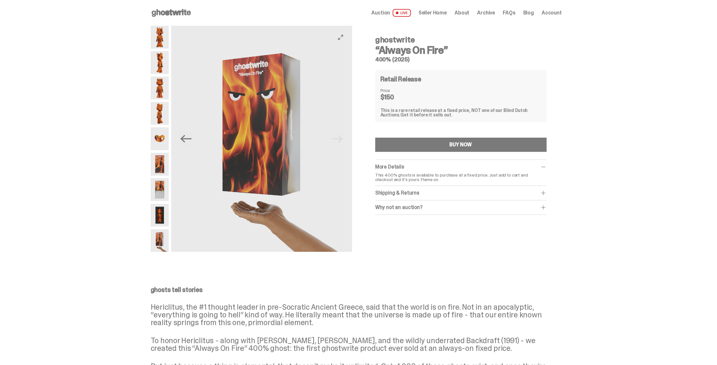
click at [340, 139] on img at bounding box center [261, 139] width 181 height 226
click at [191, 140] on icon "Previous" at bounding box center [185, 138] width 11 height 11
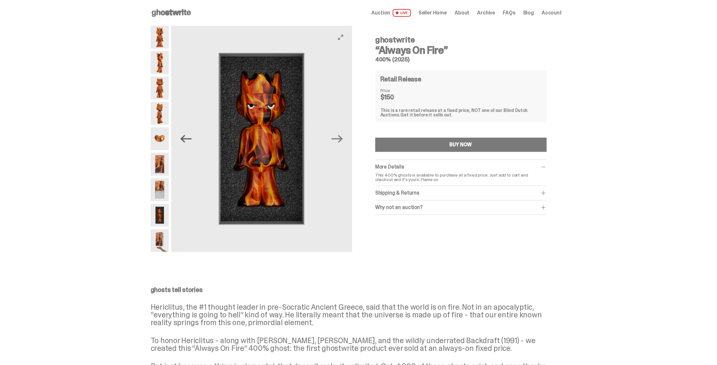
click at [191, 140] on icon "Previous" at bounding box center [185, 138] width 11 height 11
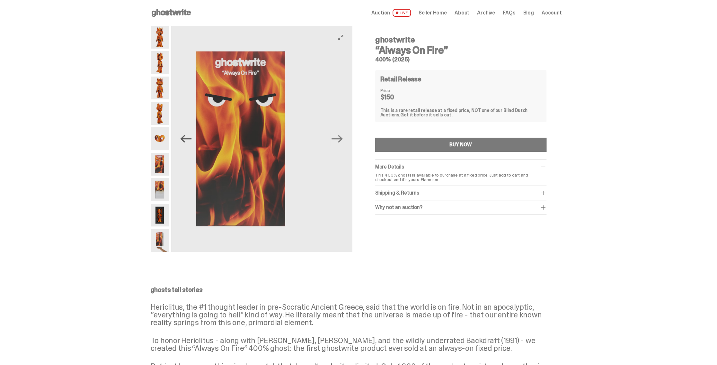
click at [191, 140] on icon "Previous" at bounding box center [185, 138] width 11 height 11
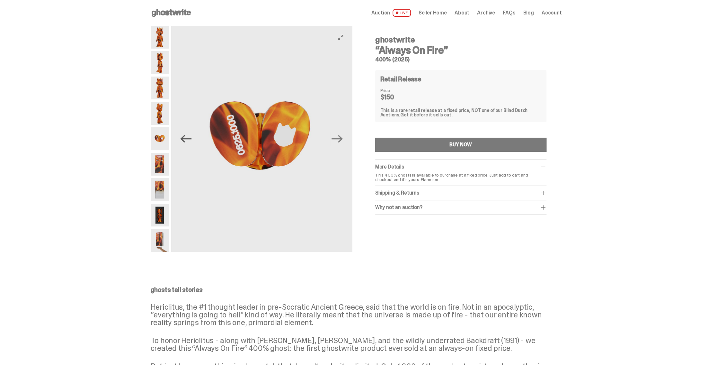
click at [190, 140] on icon "Previous" at bounding box center [185, 138] width 11 height 11
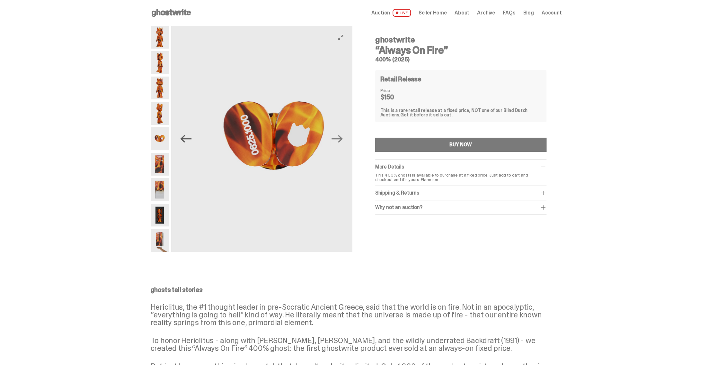
click at [190, 139] on icon "Previous" at bounding box center [185, 138] width 11 height 11
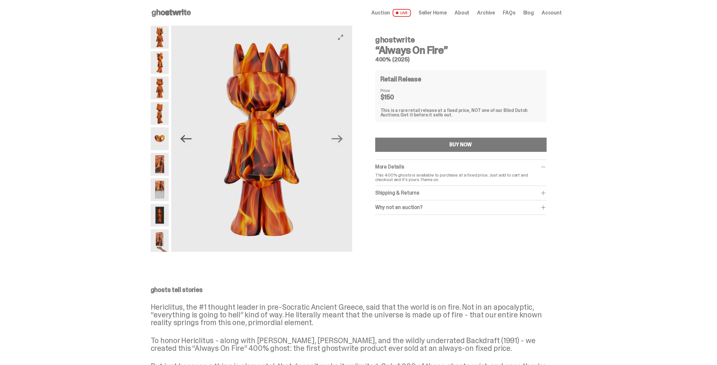
click at [190, 139] on icon "Previous" at bounding box center [185, 138] width 11 height 11
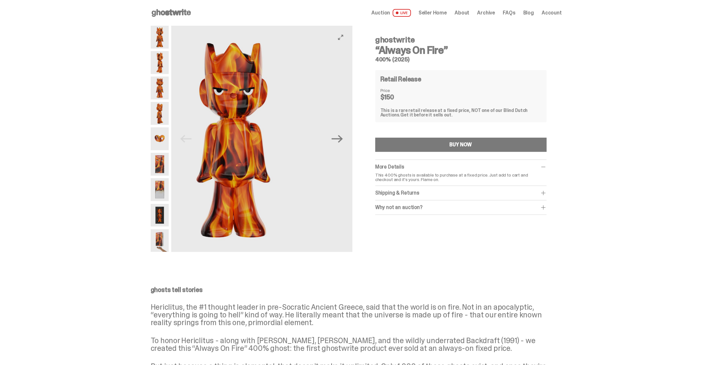
click at [190, 139] on img at bounding box center [233, 139] width 181 height 226
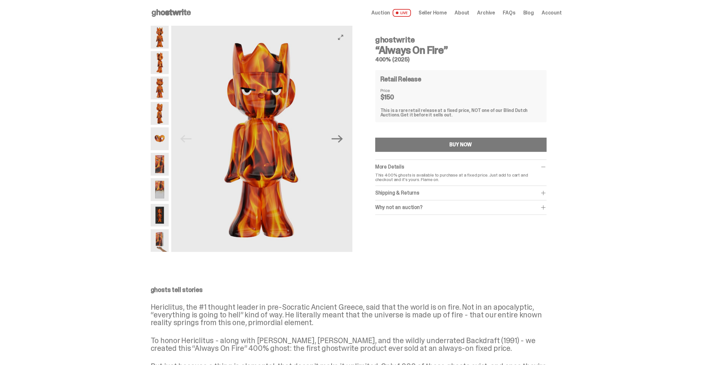
click at [190, 139] on img at bounding box center [261, 139] width 181 height 226
